Goal: Navigation & Orientation: Find specific page/section

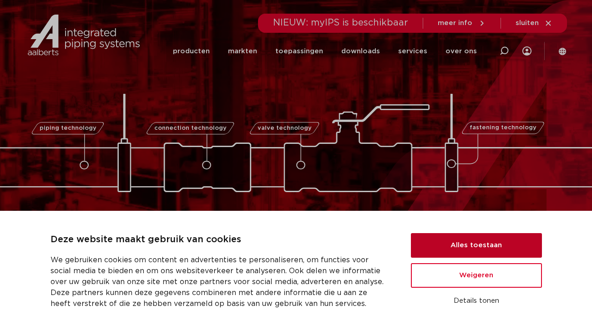
click at [474, 244] on button "Alles toestaan" at bounding box center [476, 245] width 131 height 25
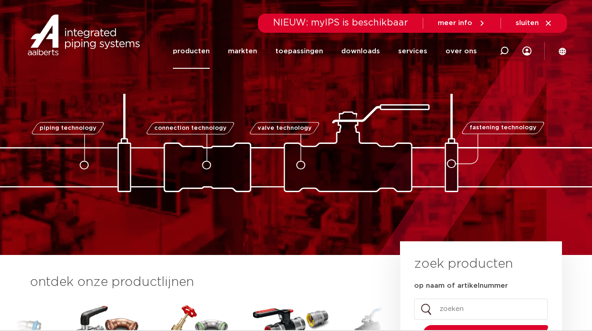
click at [194, 53] on link "producten" at bounding box center [191, 51] width 37 height 35
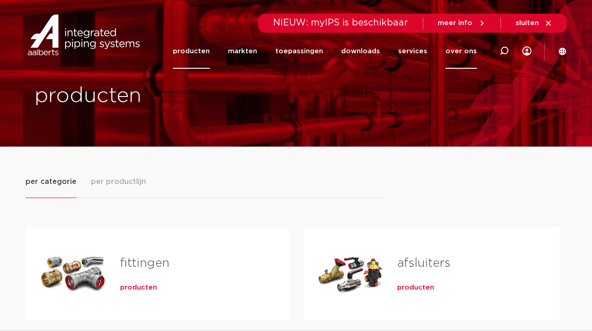
click at [460, 48] on link "over ons" at bounding box center [460, 51] width 31 height 35
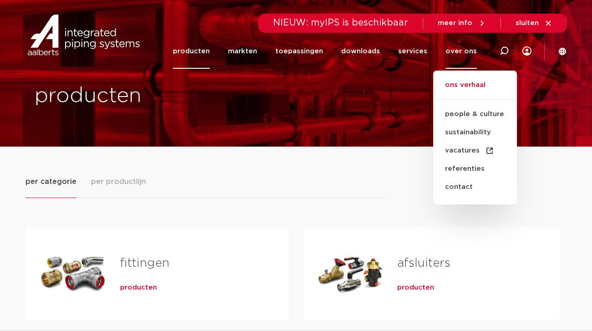
click at [466, 85] on link "ons verhaal" at bounding box center [475, 90] width 84 height 20
